Goal: Transaction & Acquisition: Purchase product/service

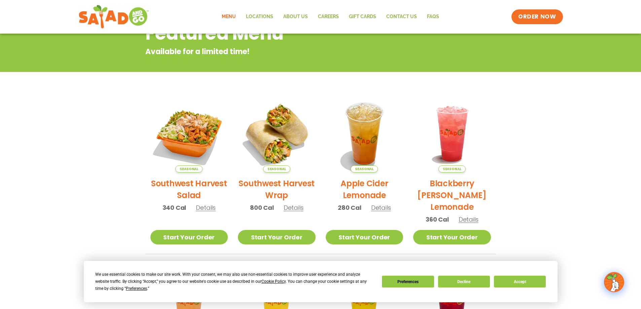
scroll to position [135, 0]
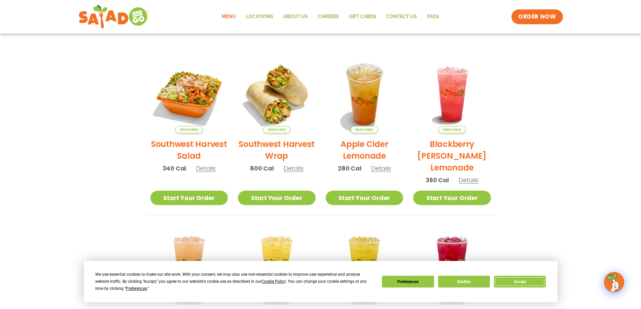
click at [522, 283] on button "Accept" at bounding box center [520, 282] width 52 height 12
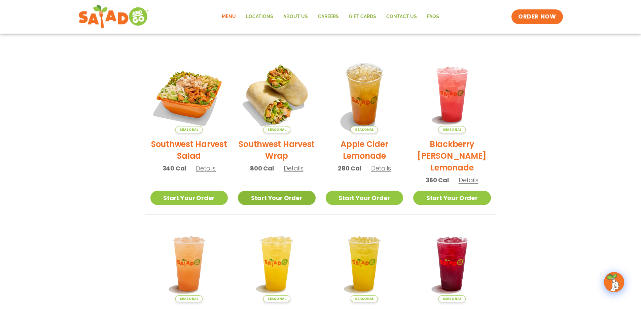
click at [280, 199] on link "Start Your Order" at bounding box center [277, 198] width 78 height 14
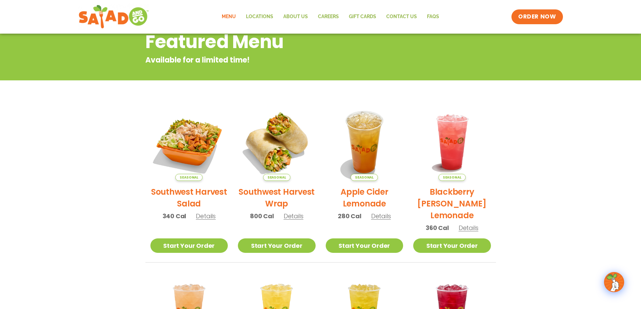
scroll to position [101, 0]
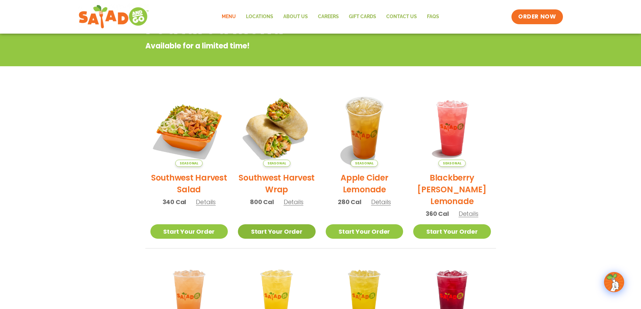
click at [277, 236] on link "Start Your Order" at bounding box center [277, 231] width 78 height 14
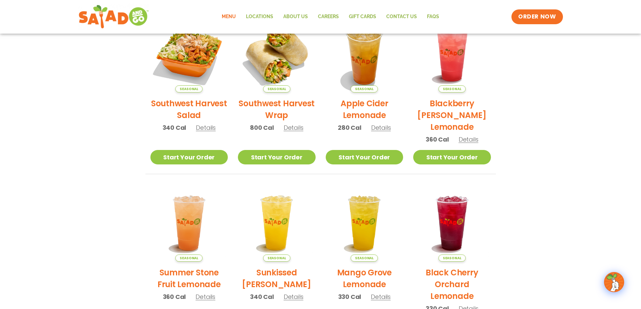
scroll to position [168, 0]
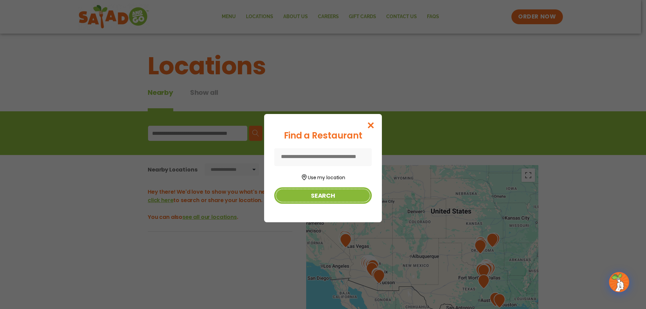
click at [314, 198] on button "Search" at bounding box center [323, 195] width 98 height 16
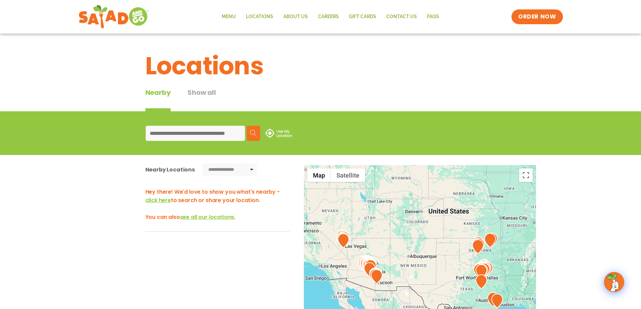
click at [177, 130] on input at bounding box center [195, 133] width 99 height 15
type input "*****"
click at [252, 134] on img at bounding box center [253, 133] width 7 height 7
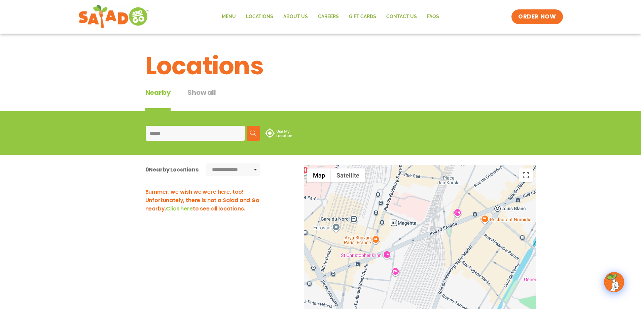
click at [166, 211] on span "Click here" at bounding box center [179, 209] width 27 height 8
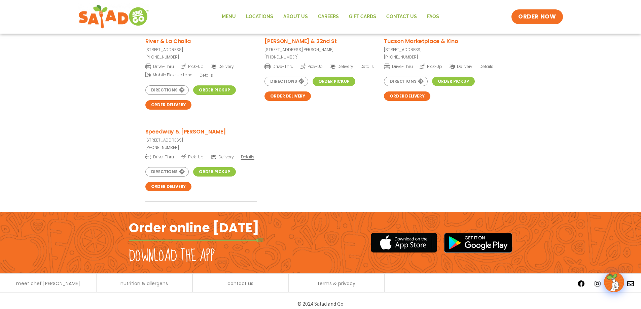
scroll to position [2608, 0]
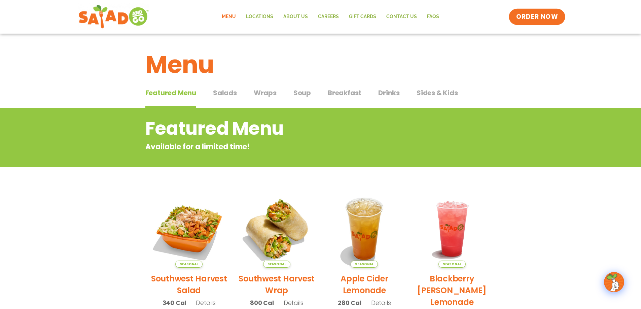
click at [534, 15] on span "ORDER NOW" at bounding box center [537, 16] width 42 height 9
